Goal: Information Seeking & Learning: Find specific fact

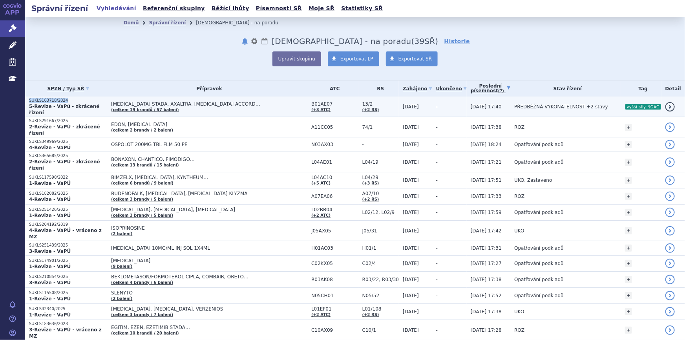
drag, startPoint x: 29, startPoint y: 101, endPoint x: 62, endPoint y: 103, distance: 33.0
click at [62, 103] on p "SUKLS163718/2024" at bounding box center [68, 100] width 78 height 5
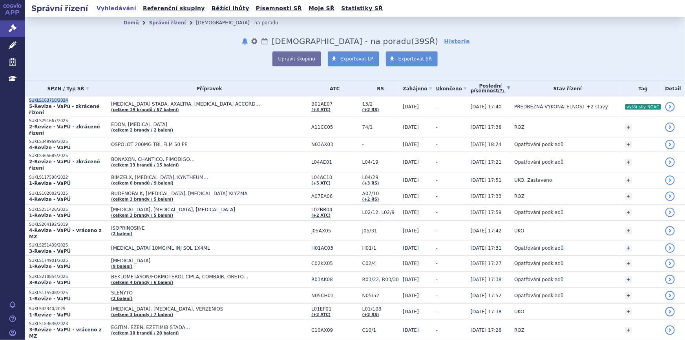
copy p "SUKLS163718/2024"
click at [414, 60] on span "Exportovat SŘ" at bounding box center [416, 58] width 34 height 5
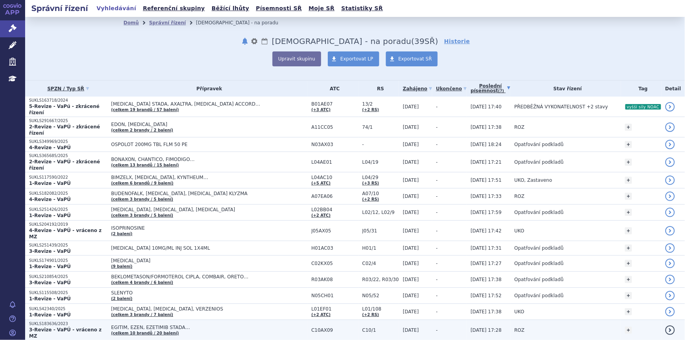
drag, startPoint x: 216, startPoint y: 252, endPoint x: 160, endPoint y: 313, distance: 82.3
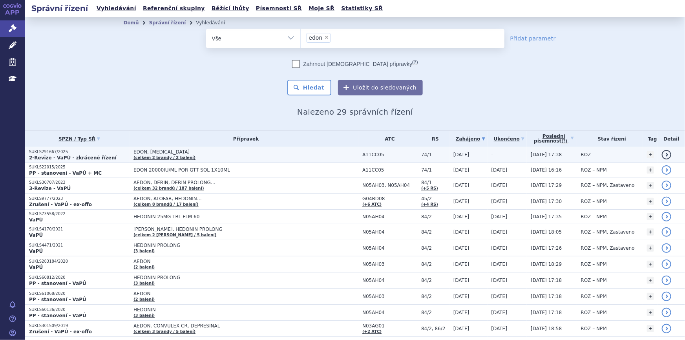
click at [194, 154] on span "EDON, [MEDICAL_DATA]" at bounding box center [232, 151] width 196 height 5
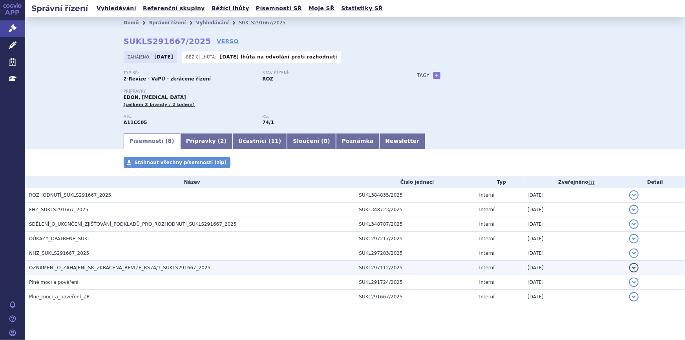
drag, startPoint x: 0, startPoint y: 0, endPoint x: 93, endPoint y: 269, distance: 284.8
click at [93, 269] on span "OZNÁMENÍ_O_ZAHÁJENÍ_SŘ_ZKRÁCENÁ_REVIZE_RS74/1_SUKLS291667_2025" at bounding box center [119, 267] width 181 height 5
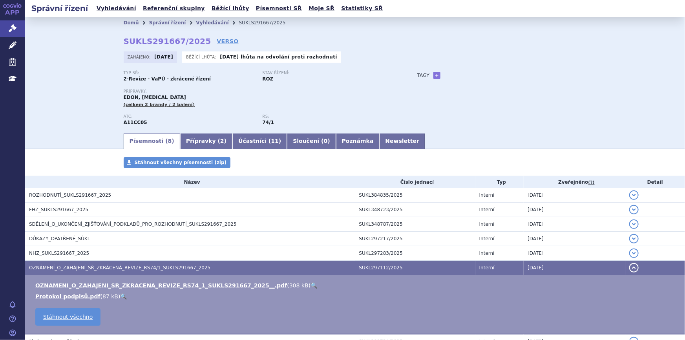
click at [311, 285] on link "🔍" at bounding box center [314, 285] width 7 height 6
click at [200, 140] on link "Přípravky ( 2 )" at bounding box center [206, 142] width 52 height 16
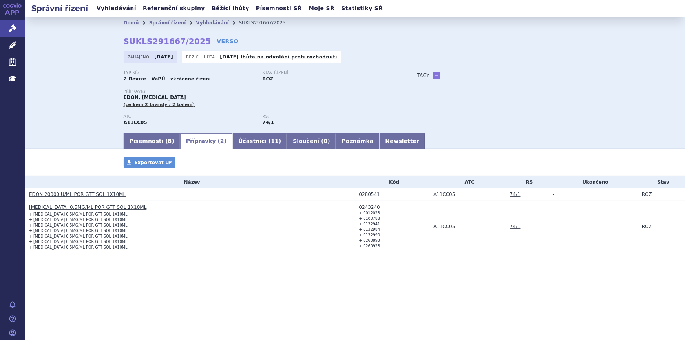
click at [55, 192] on link "EDON 20000IU/ML POR GTT SOL 1X10ML" at bounding box center [77, 194] width 97 height 5
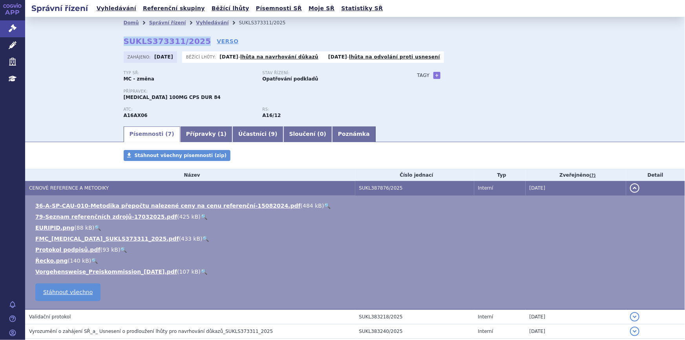
click at [193, 135] on link "Přípravky ( 1 )" at bounding box center [206, 134] width 52 height 16
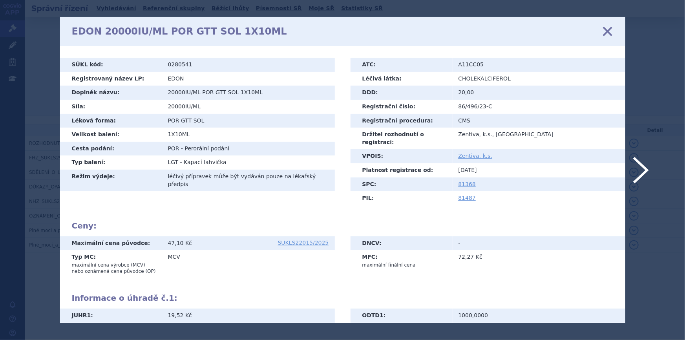
scroll to position [59, 0]
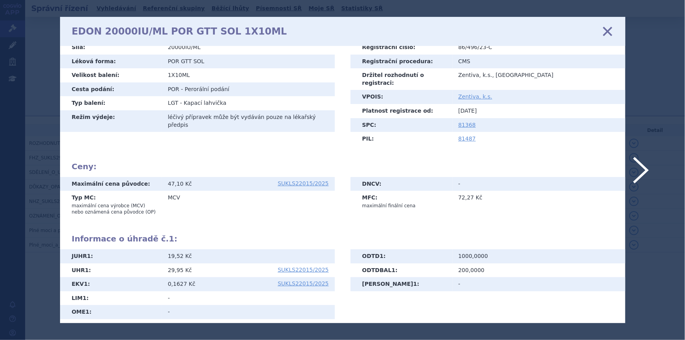
click at [608, 31] on icon at bounding box center [607, 31] width 16 height 16
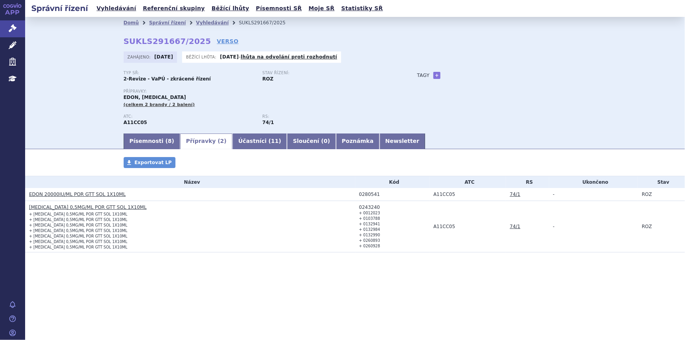
click at [101, 207] on link "[MEDICAL_DATA] 0,5MG/ML POR GTT SOL 1X10ML" at bounding box center [87, 207] width 117 height 5
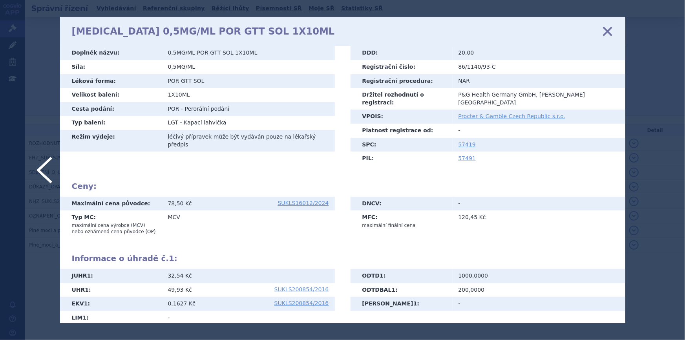
scroll to position [59, 0]
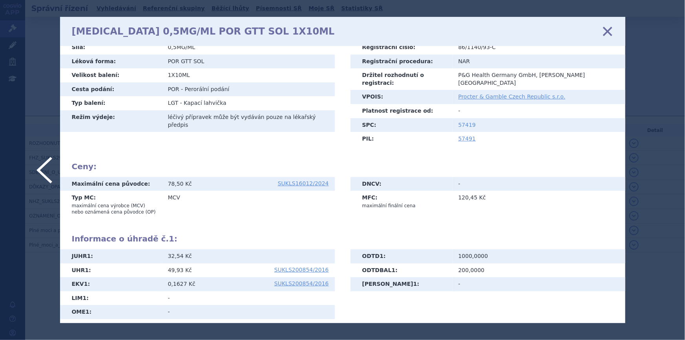
click at [464, 122] on link "57419" at bounding box center [468, 125] width 18 height 6
drag, startPoint x: 609, startPoint y: 32, endPoint x: 598, endPoint y: 34, distance: 11.5
click at [609, 33] on icon at bounding box center [607, 31] width 16 height 16
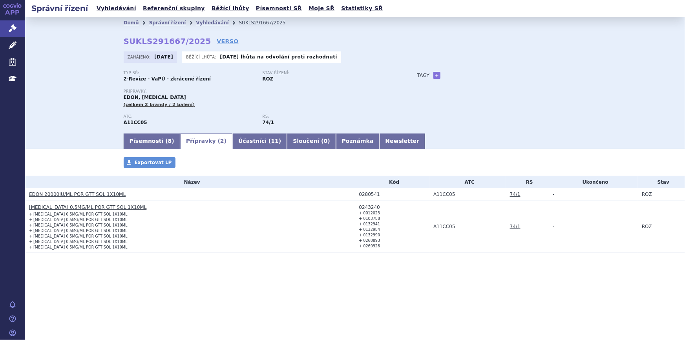
click at [86, 192] on link "EDON 20000IU/ML POR GTT SOL 1X10ML" at bounding box center [77, 194] width 97 height 5
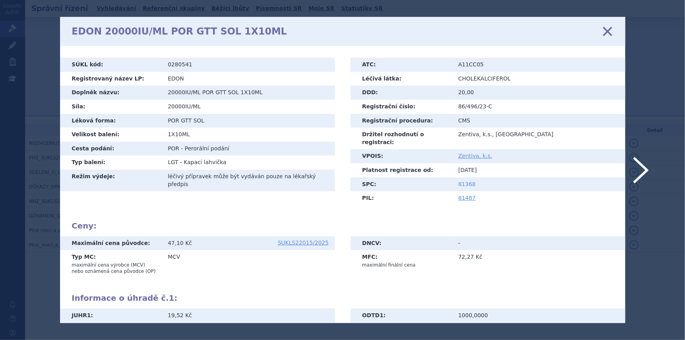
click at [469, 181] on link "81368" at bounding box center [468, 184] width 18 height 6
click at [605, 32] on icon at bounding box center [607, 31] width 16 height 16
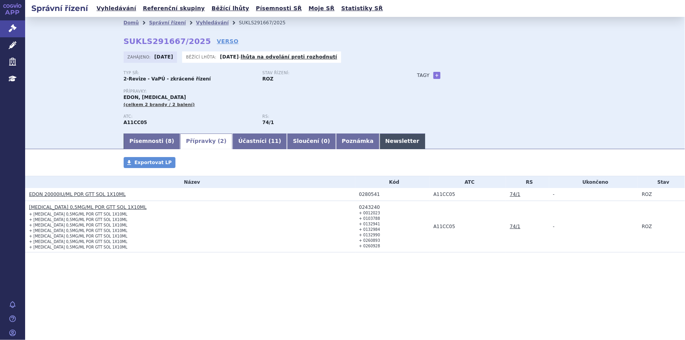
click at [380, 144] on link "Newsletter" at bounding box center [403, 142] width 46 height 16
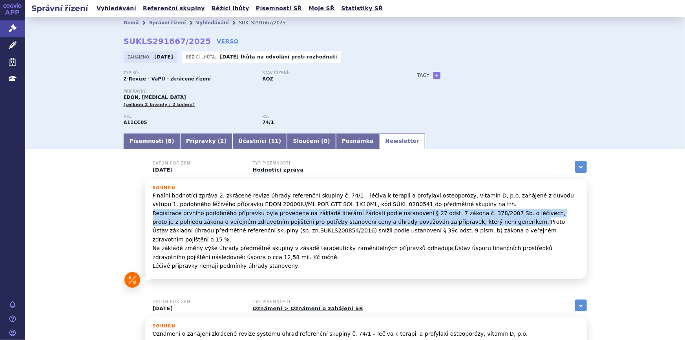
drag, startPoint x: 150, startPoint y: 213, endPoint x: 434, endPoint y: 220, distance: 284.0
click at [434, 220] on p "Finální hodnotící zpráva 2. zkrácené revize úhrady referenční skupiny č. 74/1 –…" at bounding box center [366, 230] width 426 height 79
copy p "Registrace prvního podobného přípravku byla provedena na základě literární žádo…"
